Goal: Book appointment/travel/reservation

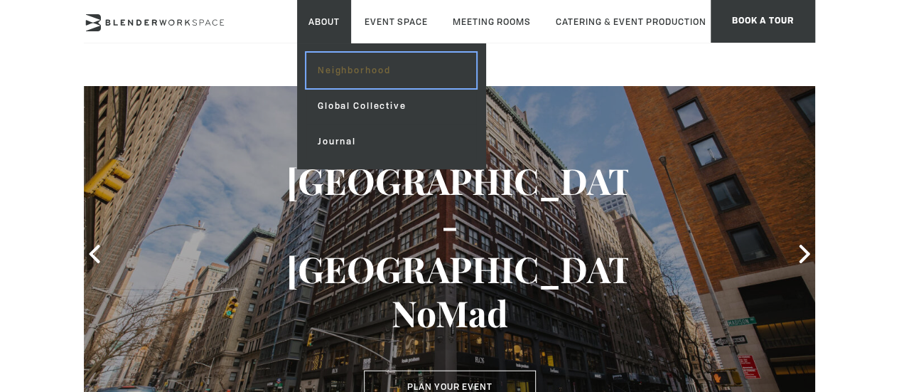
click at [375, 80] on link "Neighborhood" at bounding box center [391, 71] width 170 height 36
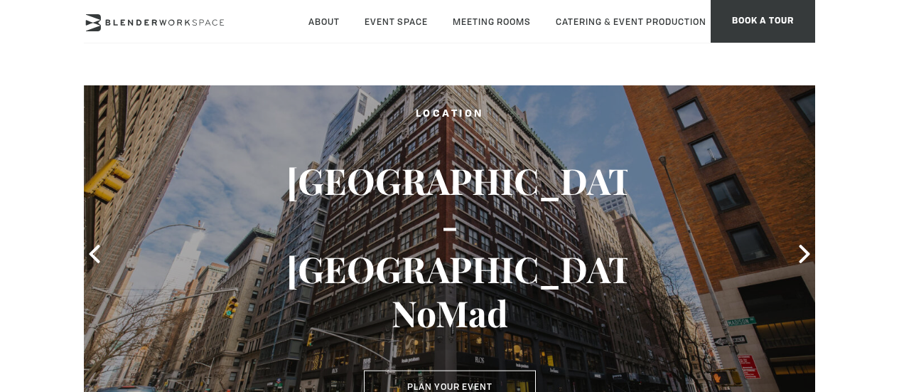
type div "2025-08-31"
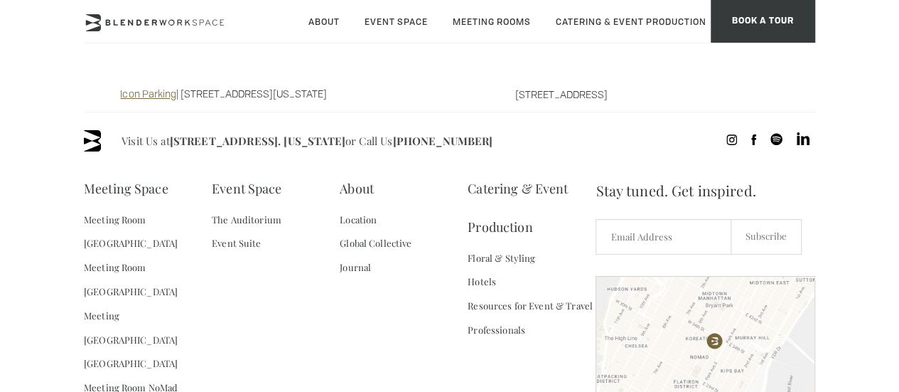
scroll to position [1197, 0]
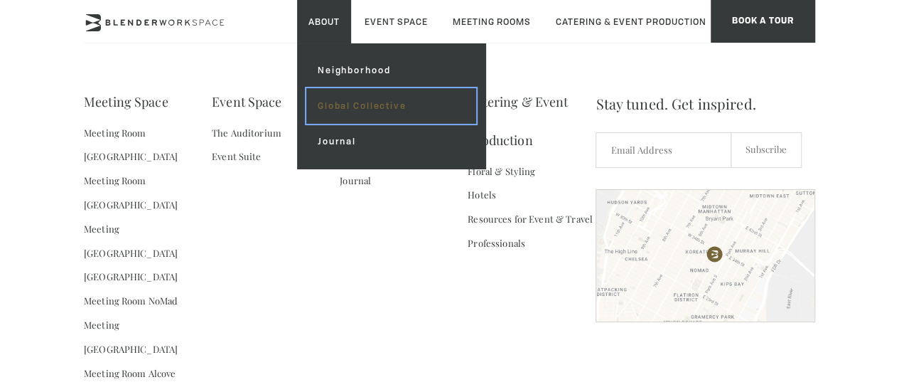
click at [361, 107] on link "Global Collective" at bounding box center [391, 106] width 170 height 36
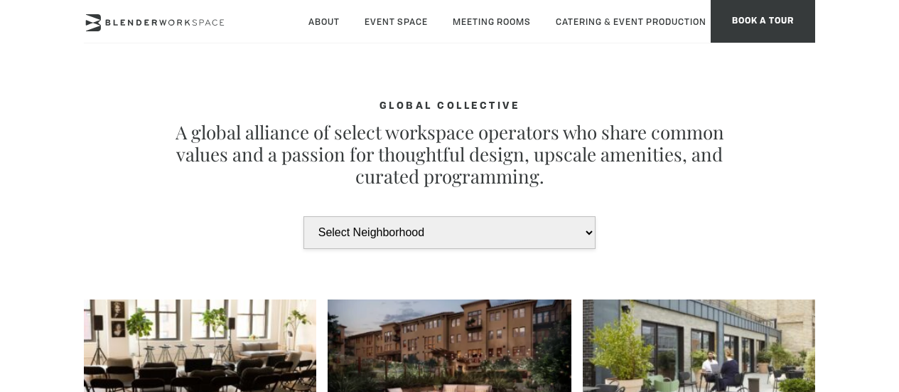
type div "[DATE]"
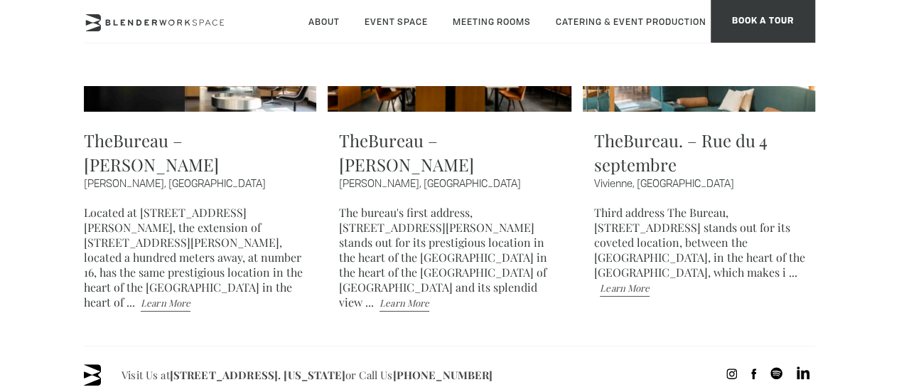
scroll to position [3368, 0]
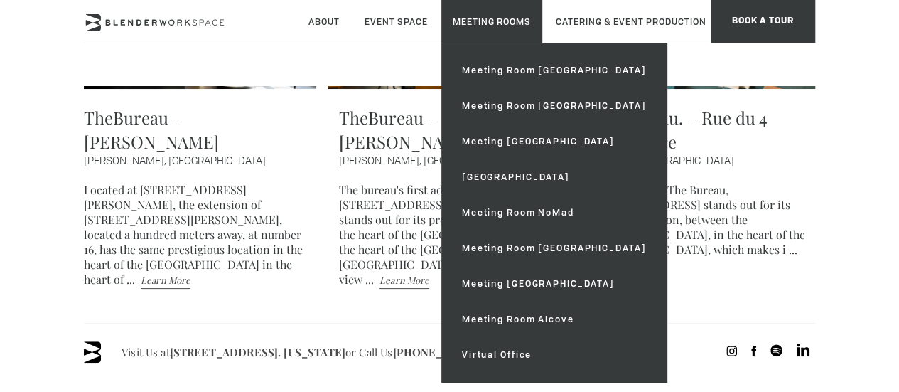
click at [537, 46] on ul "Meeting Room Madison Meeting Room Flatiron Meeting Room Fifth Ave Meeting Room …" at bounding box center [554, 212] width 225 height 338
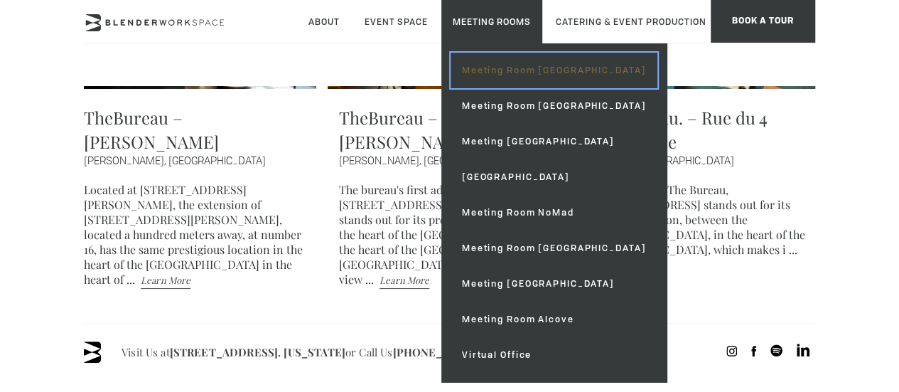
click at [546, 60] on link "Meeting Room [GEOGRAPHIC_DATA]" at bounding box center [554, 71] width 207 height 36
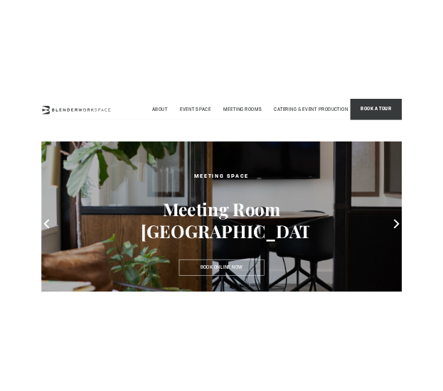
scroll to position [303, 0]
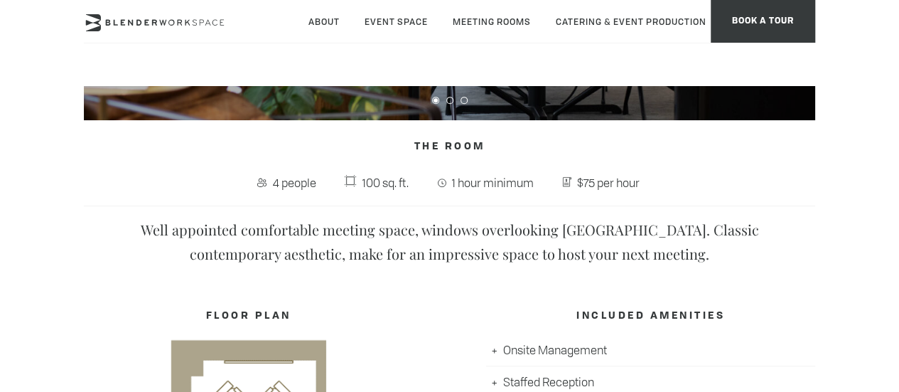
drag, startPoint x: 230, startPoint y: 26, endPoint x: 107, endPoint y: 22, distance: 122.4
click at [107, 22] on div "About Neighborhood Global Collective Journal Event Space The Auditorium Event S…" at bounding box center [450, 21] width 732 height 43
